Goal: Navigation & Orientation: Find specific page/section

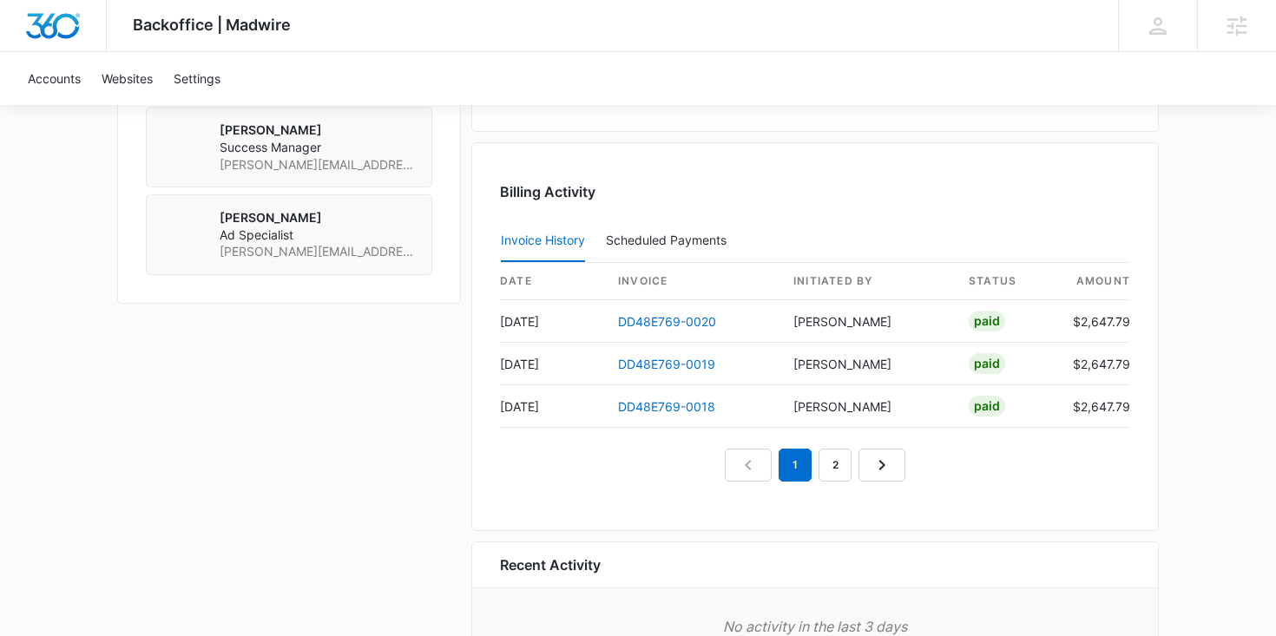
scroll to position [1588, 0]
click at [842, 456] on link "2" at bounding box center [835, 463] width 33 height 33
click at [858, 474] on link "3" at bounding box center [854, 463] width 33 height 33
click at [877, 470] on link "4" at bounding box center [874, 463] width 33 height 33
click at [837, 455] on nav "1 2 3 4 5" at bounding box center [815, 463] width 300 height 33
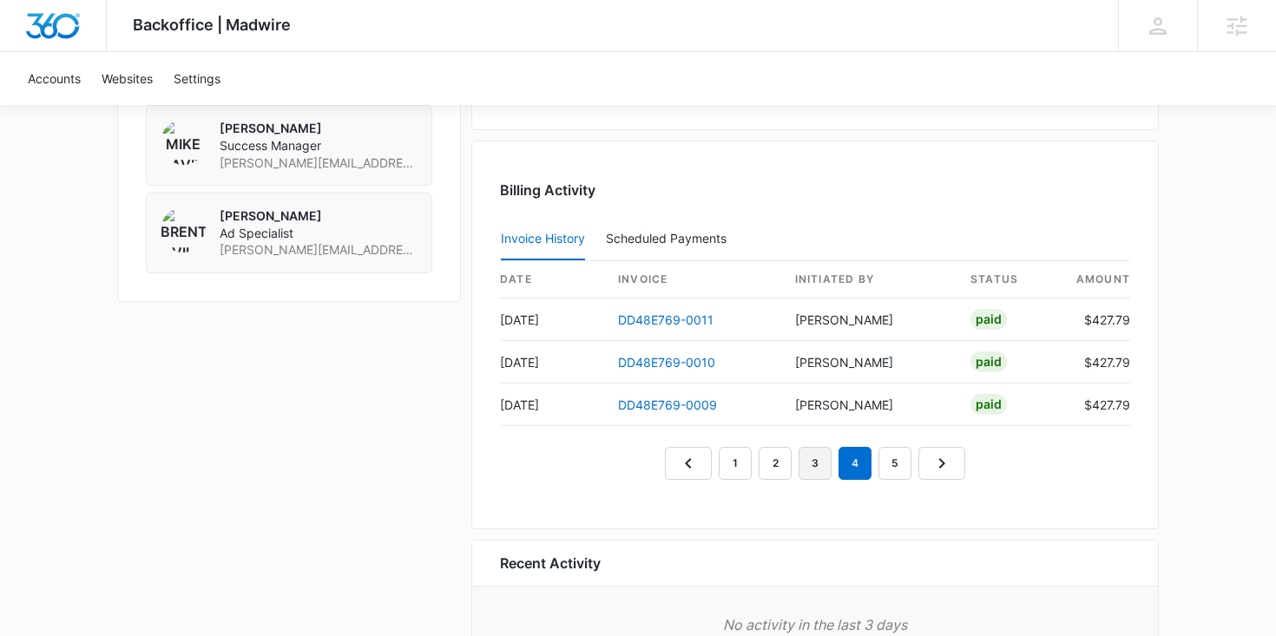
click at [819, 464] on link "3" at bounding box center [815, 463] width 33 height 33
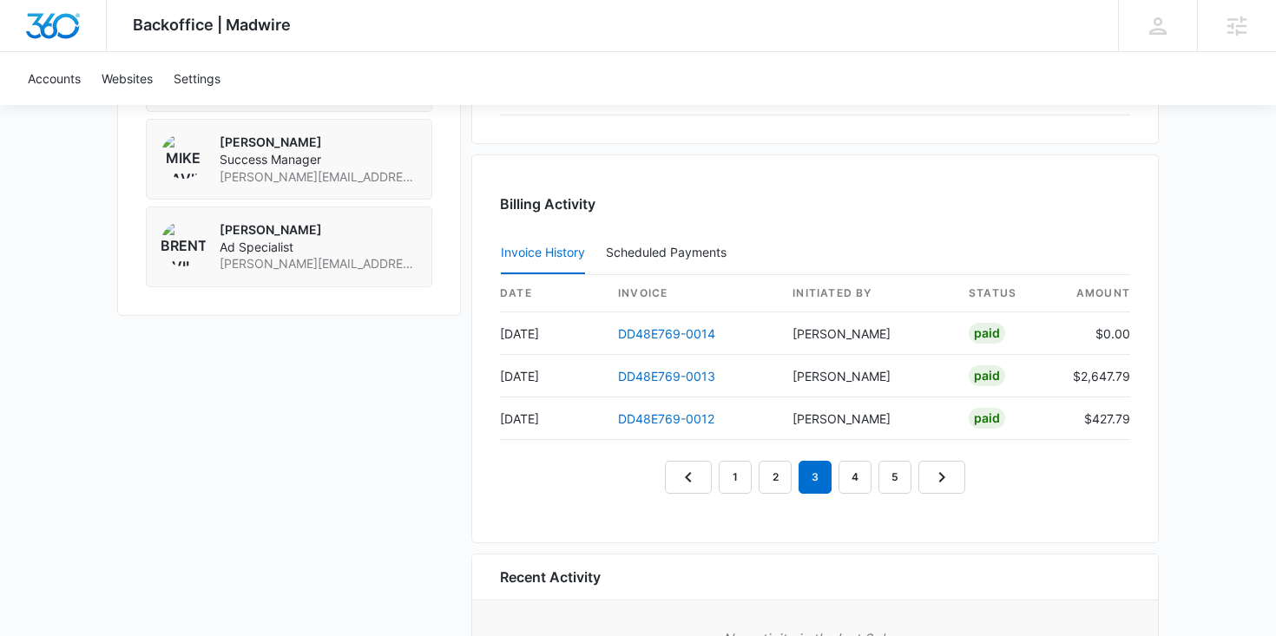
scroll to position [1572, 0]
click at [723, 475] on link "1" at bounding box center [735, 480] width 33 height 33
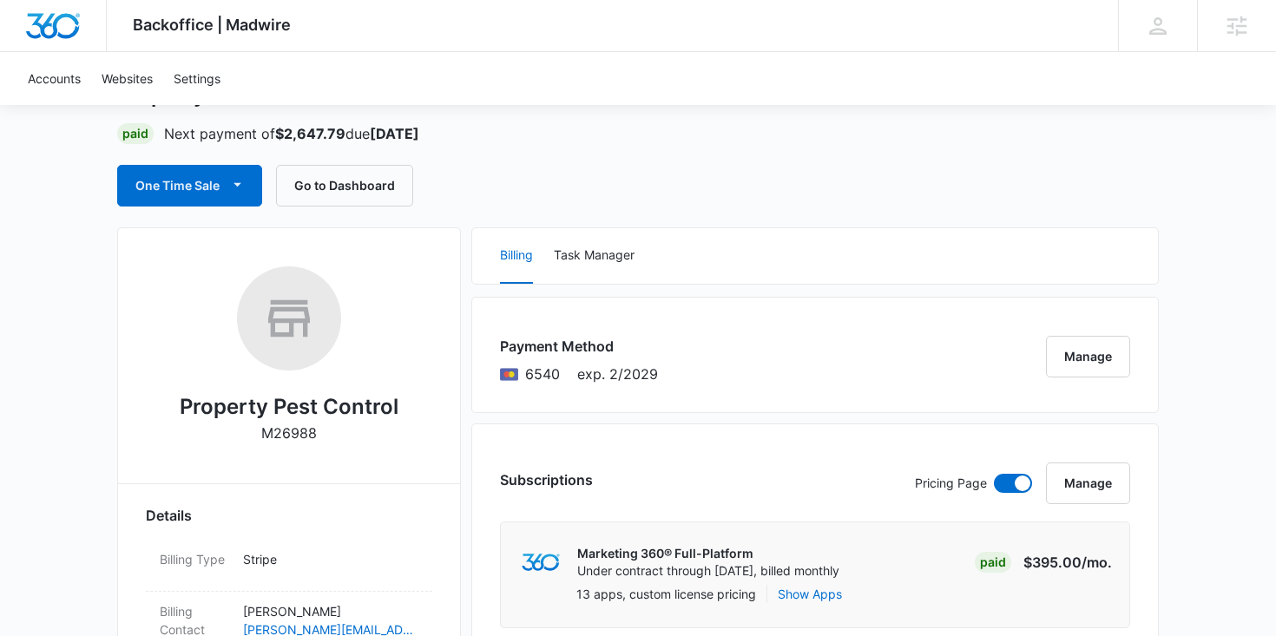
scroll to position [0, 0]
